Goal: Download file/media

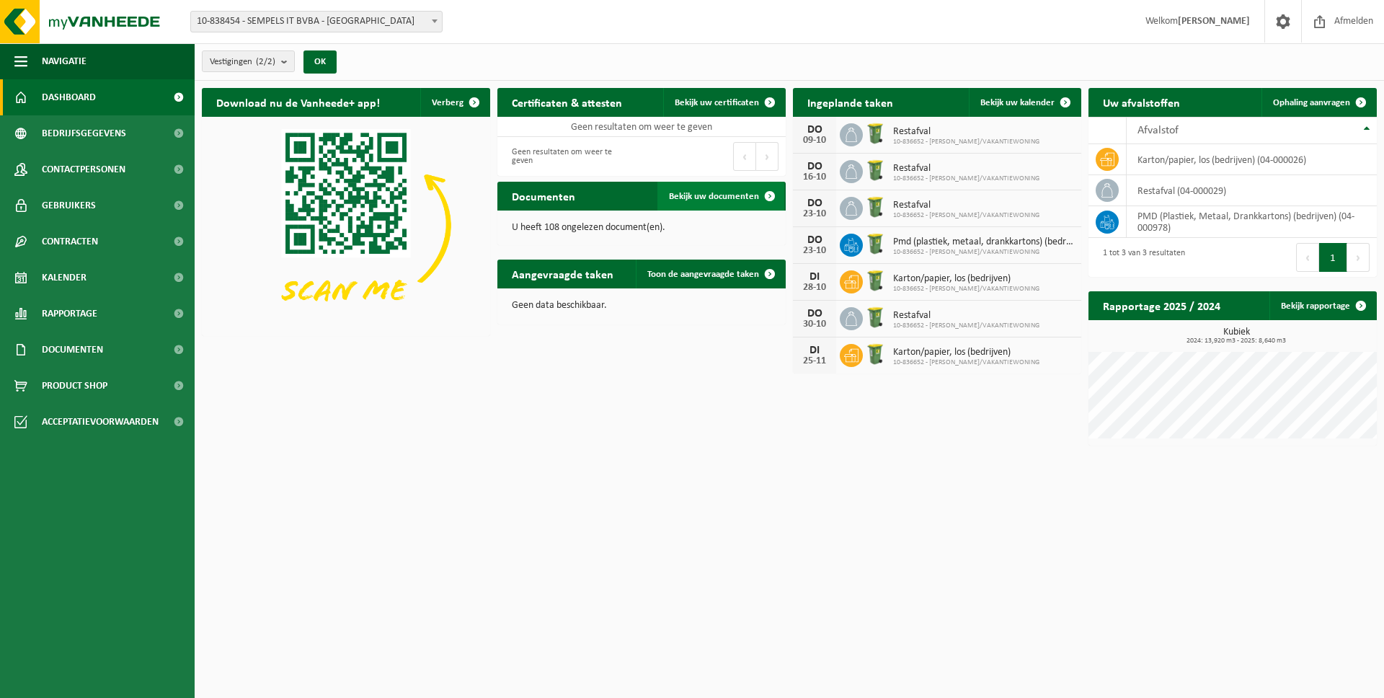
click at [693, 200] on span "Bekijk uw documenten" at bounding box center [714, 196] width 90 height 9
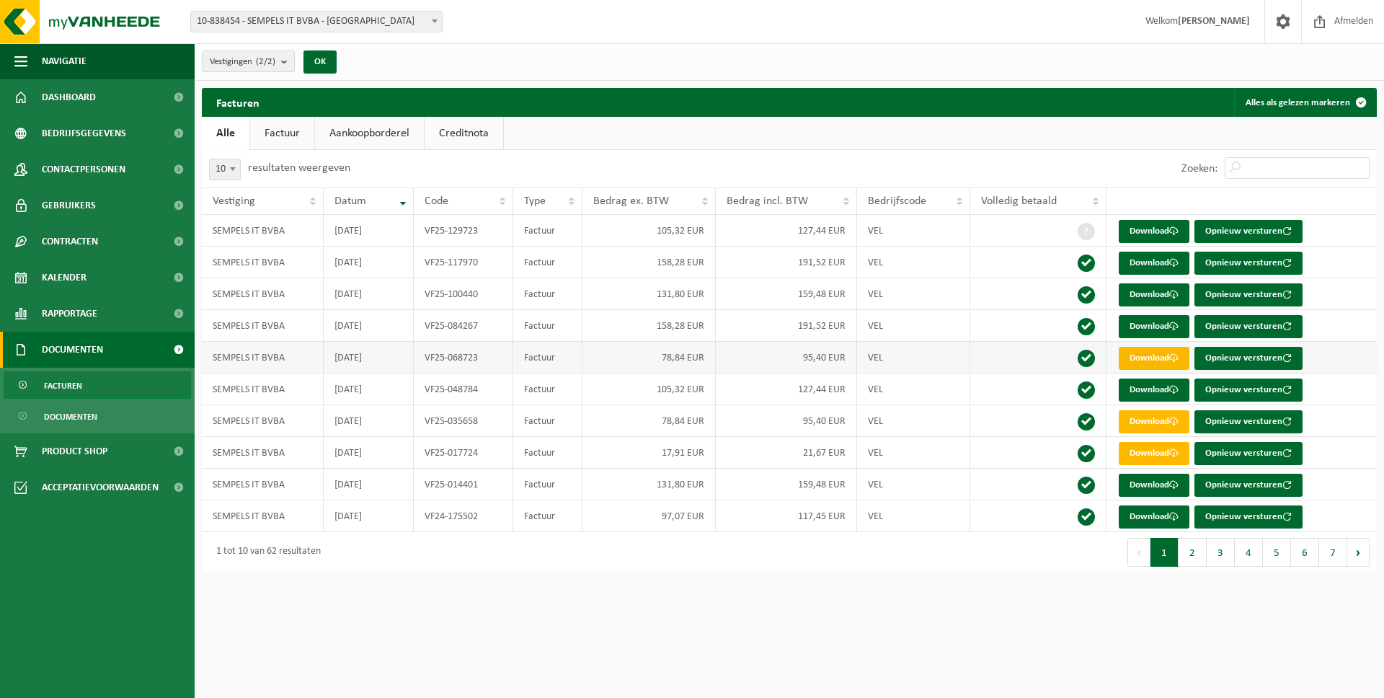
click at [1166, 354] on link "Download" at bounding box center [1153, 358] width 71 height 23
click at [1154, 324] on link "Download" at bounding box center [1153, 326] width 71 height 23
click at [1150, 289] on link "Download" at bounding box center [1153, 294] width 71 height 23
click at [1153, 254] on link "Download" at bounding box center [1153, 263] width 71 height 23
